Goal: Check status: Check status

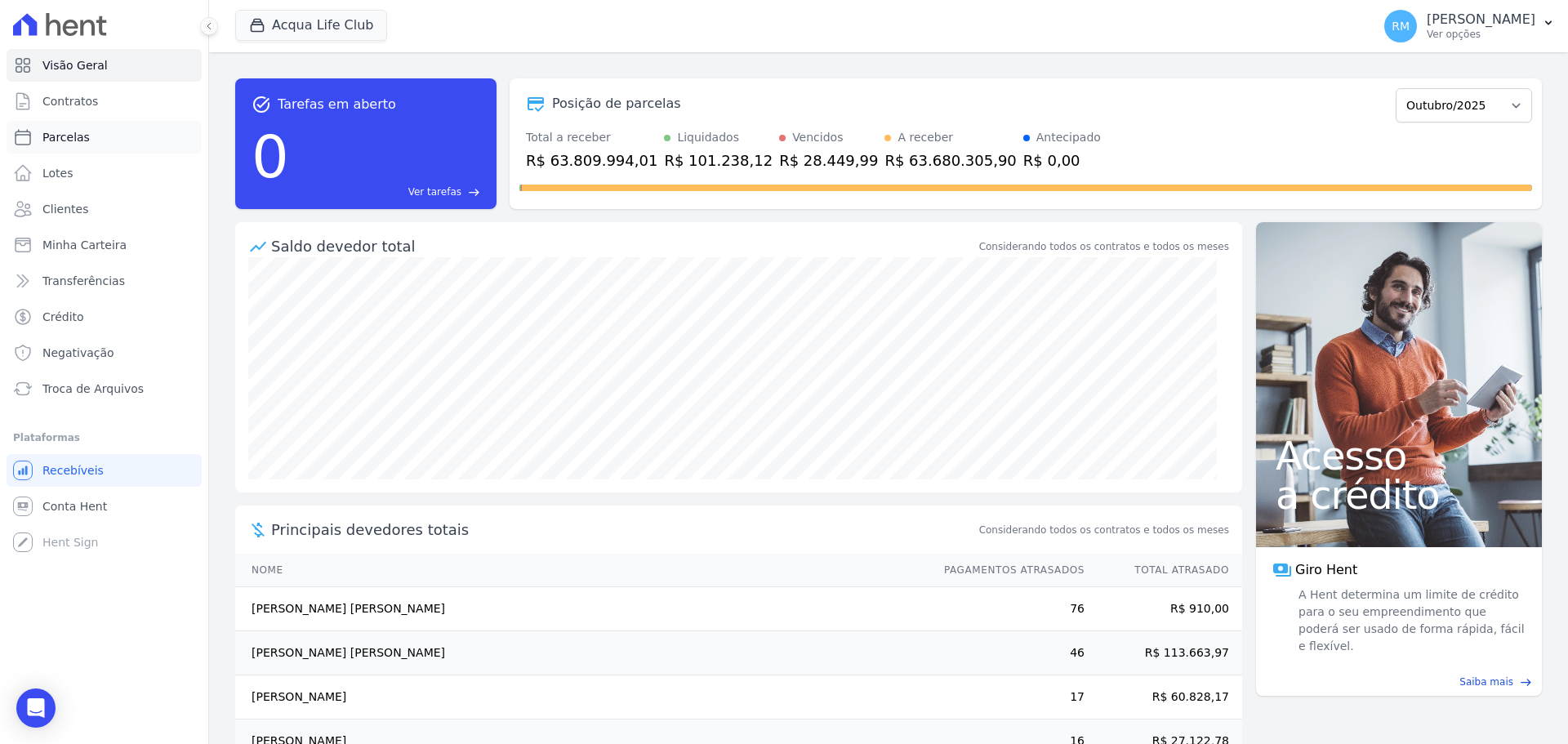
click at [81, 141] on span "Parcelas" at bounding box center [66, 136] width 47 height 17
select select
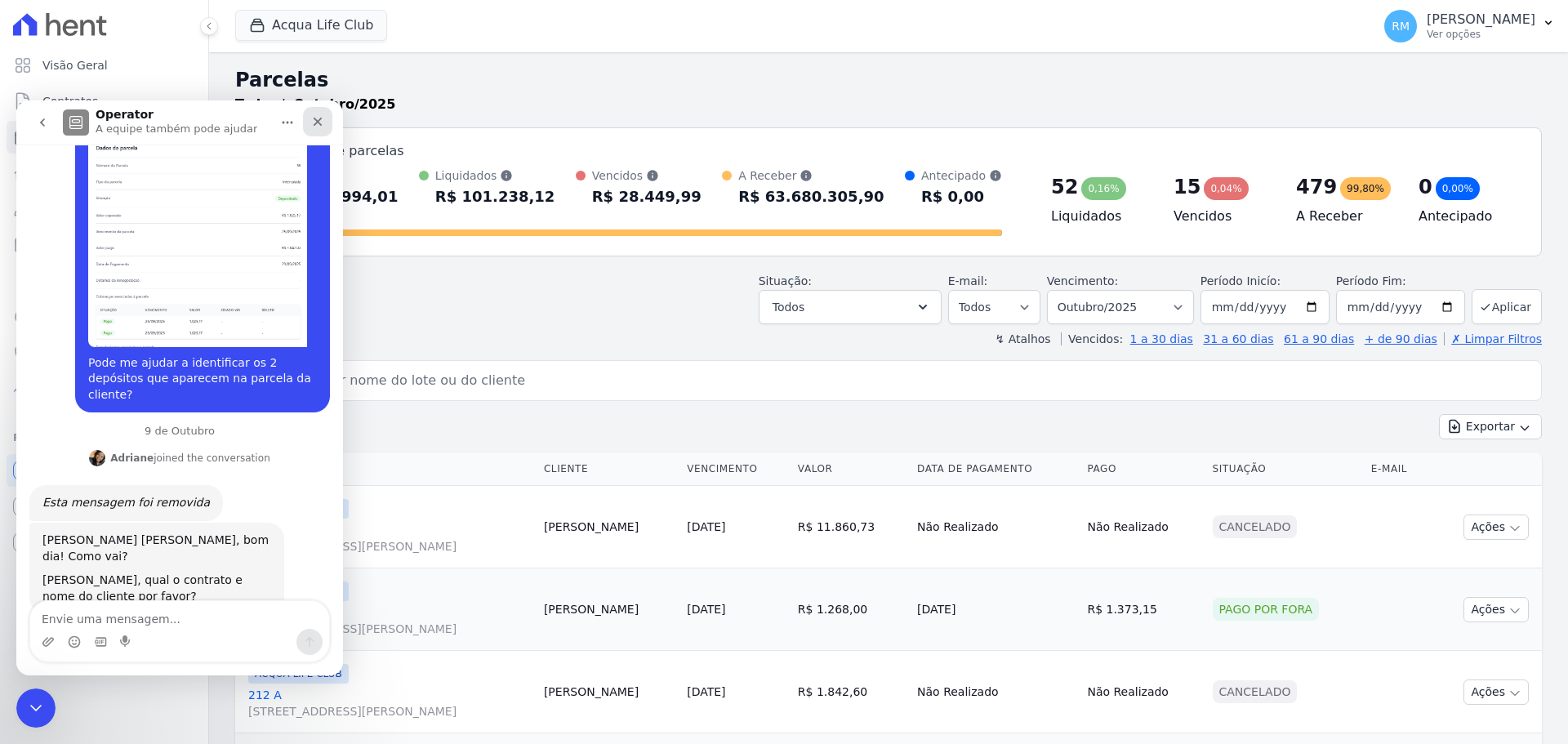
click at [314, 111] on div "Fechar" at bounding box center [317, 122] width 30 height 30
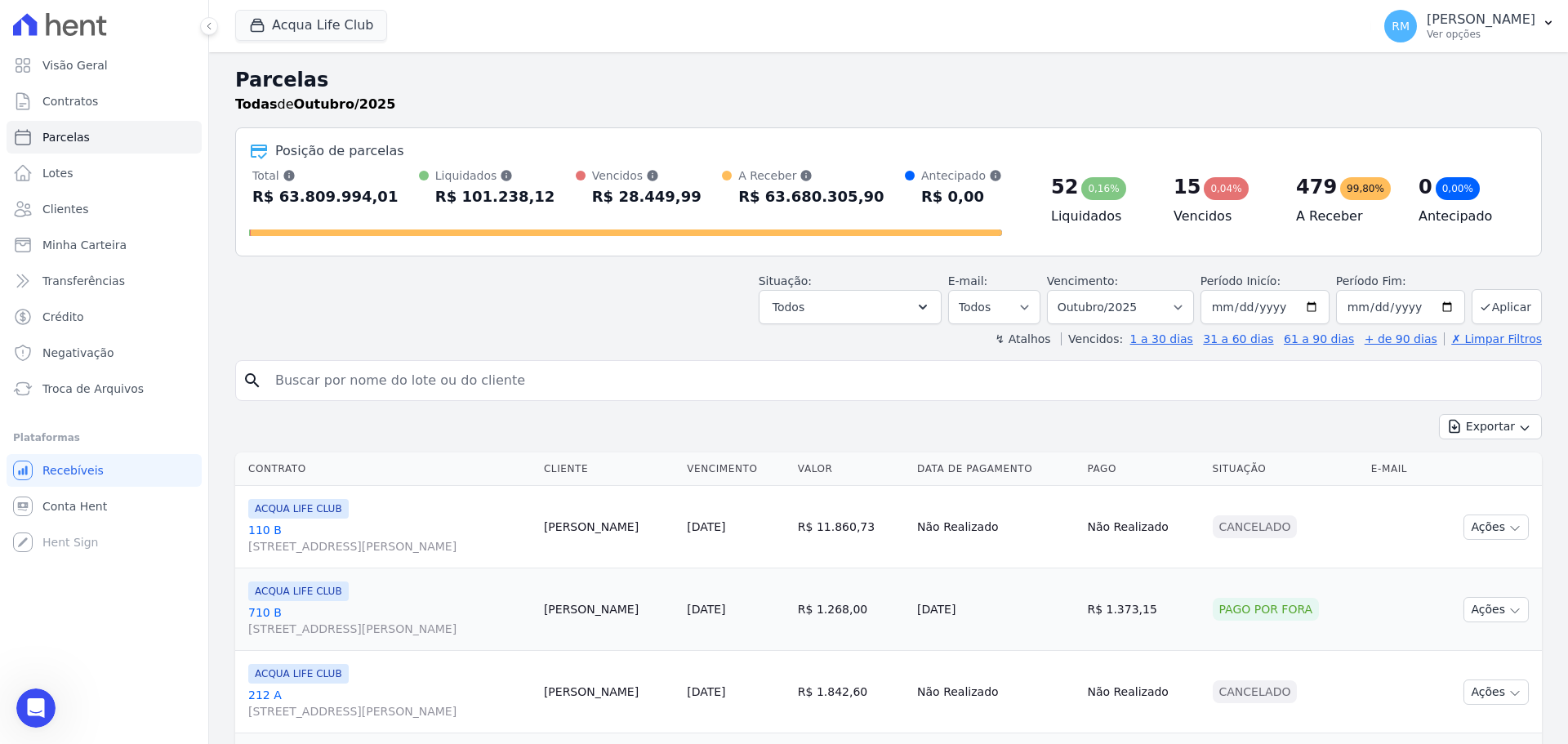
scroll to position [646, 0]
drag, startPoint x: 384, startPoint y: 382, endPoint x: 392, endPoint y: 370, distance: 14.4
click at [388, 373] on input "search" at bounding box center [900, 381] width 1270 height 33
type input "[PERSON_NAME]"
select select
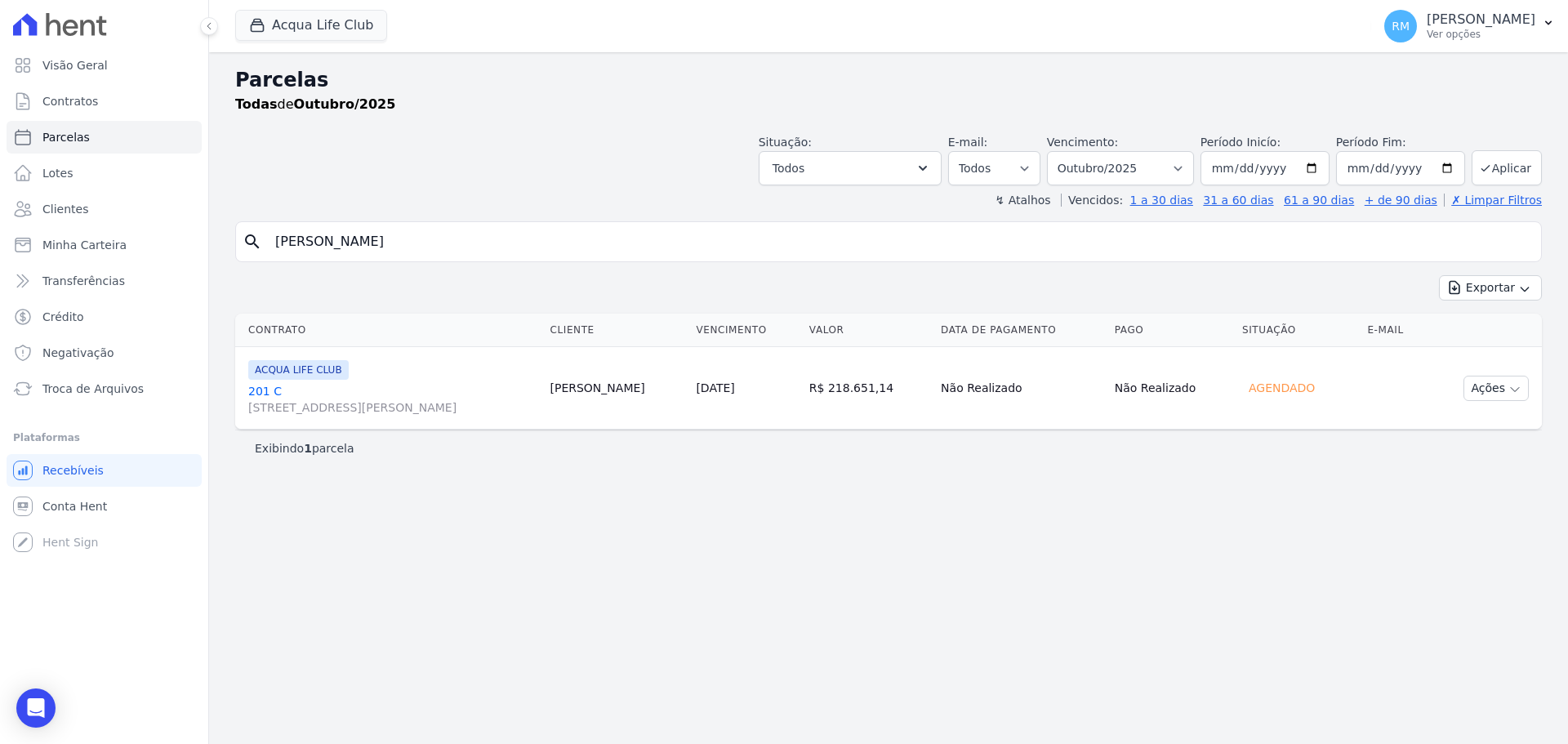
click at [611, 393] on td "[PERSON_NAME]" at bounding box center [617, 388] width 146 height 83
click at [431, 398] on link "[GEOGRAPHIC_DATA][STREET_ADDRESS][PERSON_NAME]" at bounding box center [393, 399] width 289 height 33
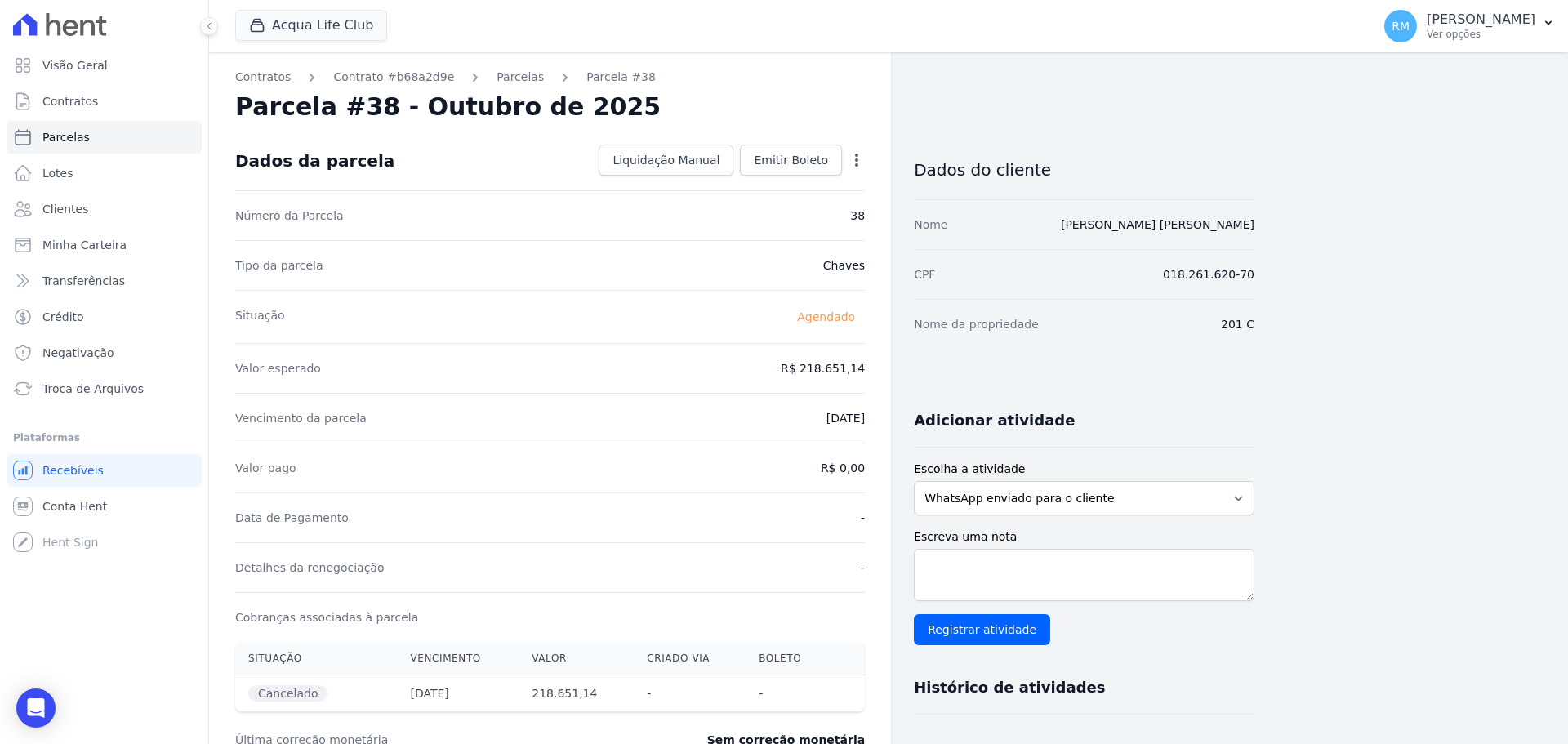
click at [857, 159] on icon "button" at bounding box center [857, 160] width 3 height 13
click at [704, 436] on div "Vencimento da parcela [DATE]" at bounding box center [550, 417] width 630 height 50
